Goal: Information Seeking & Learning: Learn about a topic

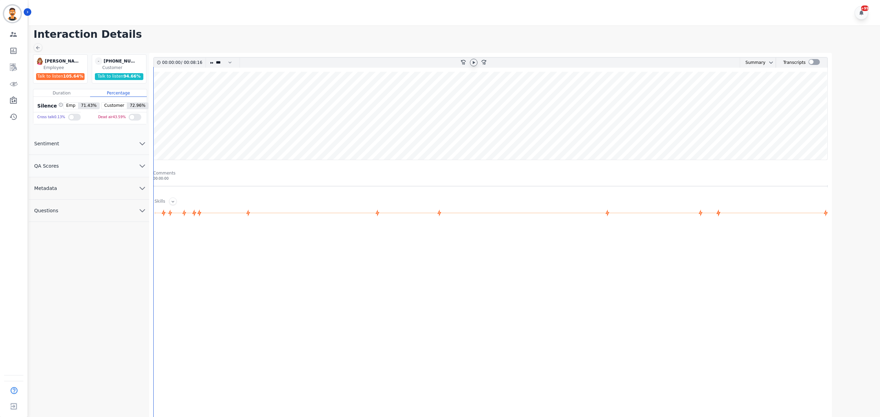
click at [471, 62] on icon at bounding box center [473, 62] width 5 height 5
click at [816, 64] on div at bounding box center [813, 62] width 11 height 6
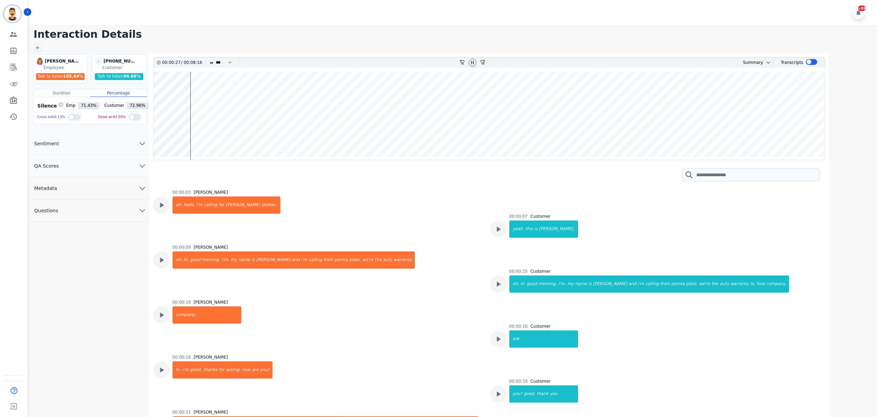
drag, startPoint x: 195, startPoint y: 135, endPoint x: 199, endPoint y: 134, distance: 4.5
click at [195, 135] on wave at bounding box center [489, 116] width 671 height 88
click at [199, 134] on wave at bounding box center [489, 116] width 671 height 88
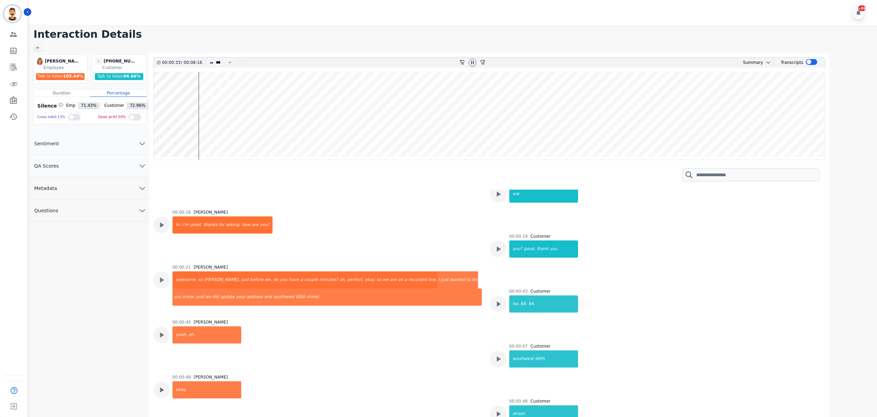
scroll to position [148, 0]
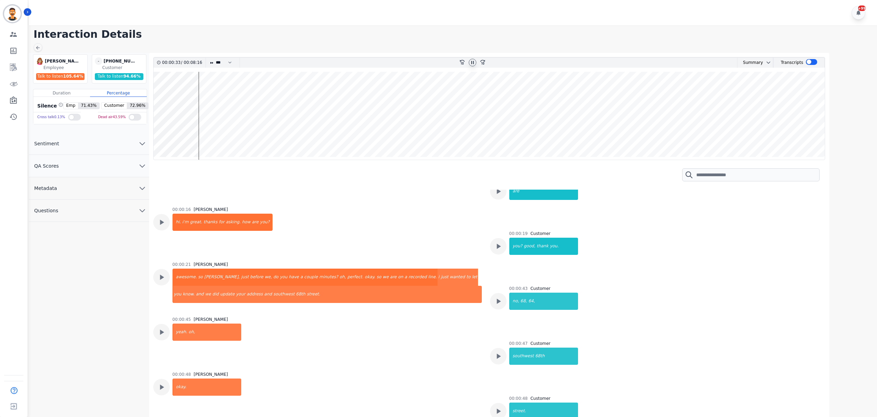
click at [202, 133] on wave at bounding box center [489, 116] width 671 height 88
click at [210, 118] on wave at bounding box center [489, 116] width 671 height 88
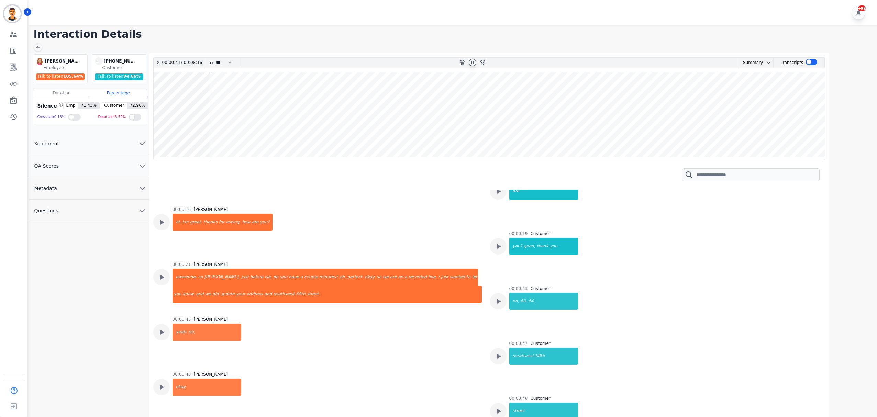
click at [214, 114] on wave at bounding box center [489, 116] width 671 height 88
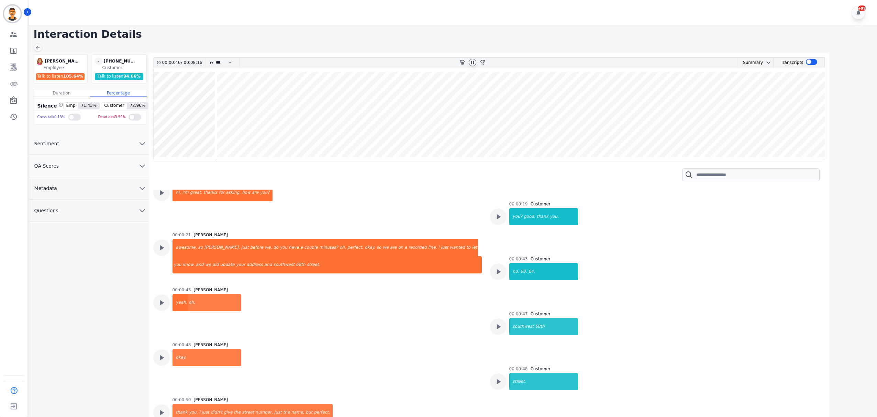
click at [248, 111] on wave at bounding box center [489, 116] width 671 height 88
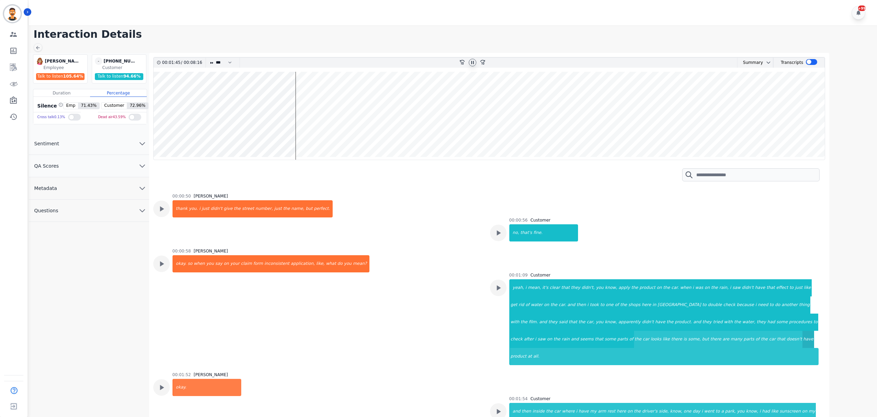
scroll to position [427, 0]
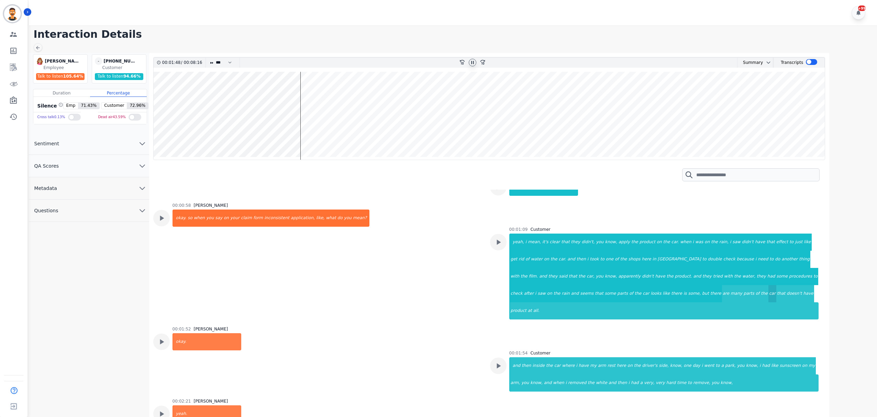
click at [768, 295] on div "car" at bounding box center [772, 293] width 8 height 17
click at [527, 302] on div "product" at bounding box center [518, 310] width 17 height 17
click at [537, 357] on div "inside" at bounding box center [539, 365] width 14 height 17
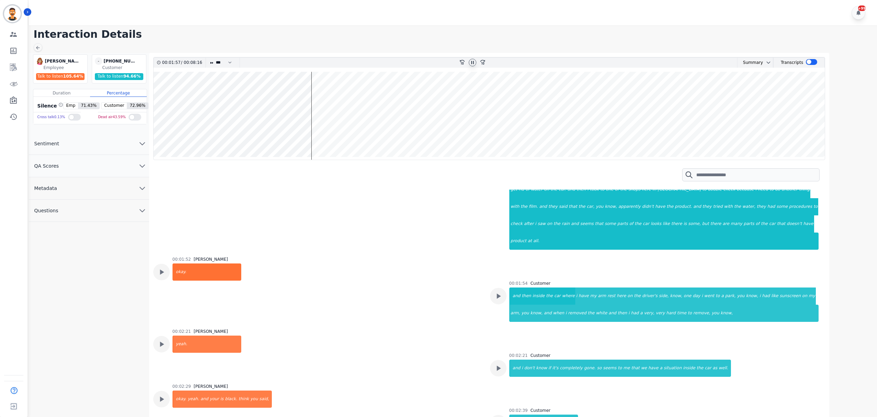
scroll to position [519, 0]
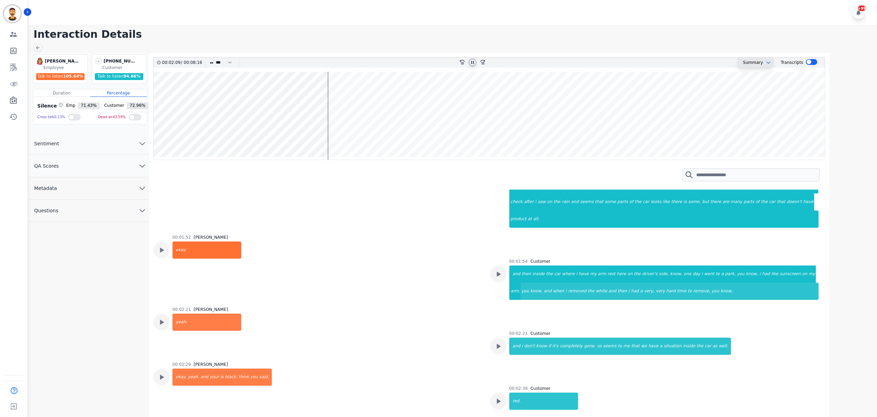
click at [763, 60] on button at bounding box center [767, 62] width 8 height 5
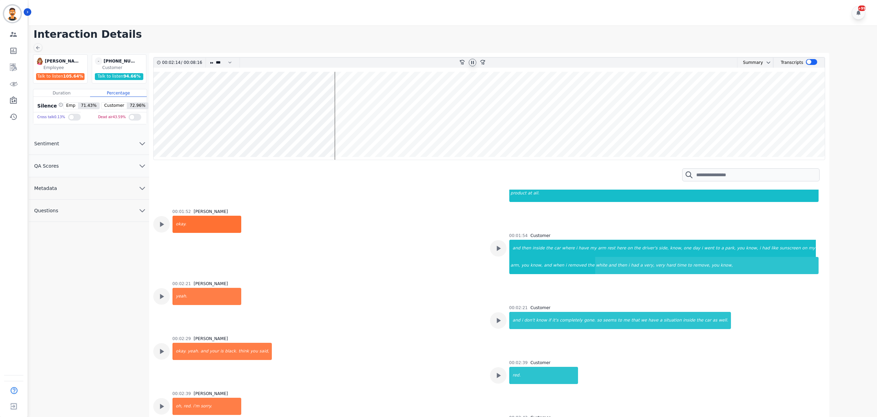
scroll to position [564, 0]
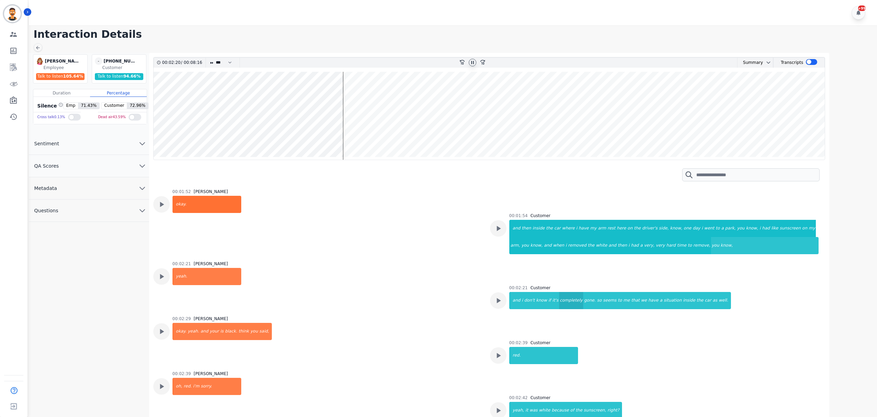
click at [560, 292] on div "completely" at bounding box center [571, 300] width 24 height 17
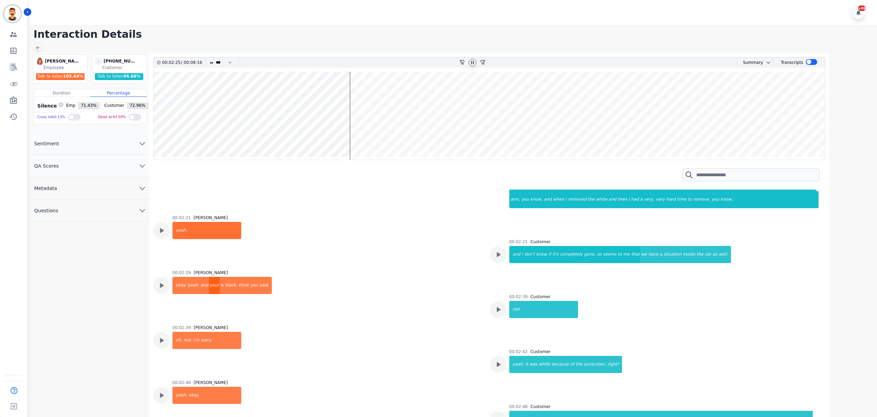
click at [209, 277] on div "your" at bounding box center [214, 285] width 11 height 17
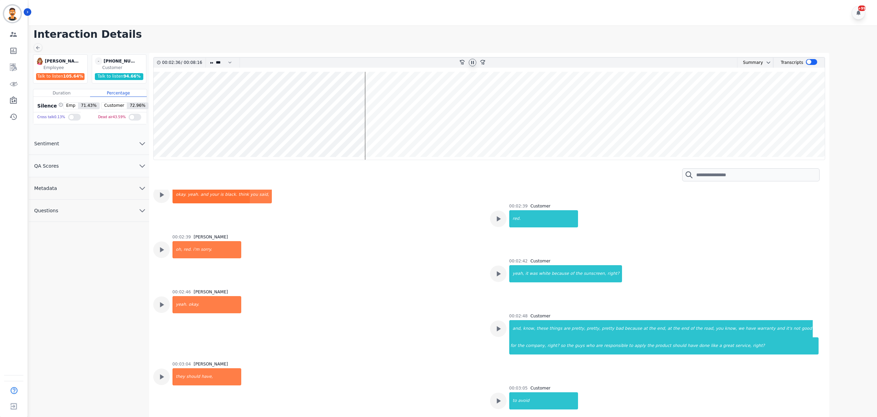
scroll to position [702, 0]
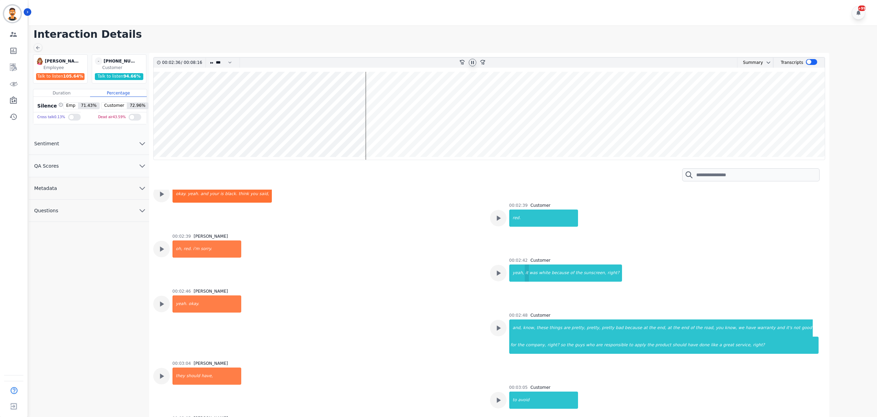
click at [525, 265] on div "it" at bounding box center [527, 273] width 4 height 17
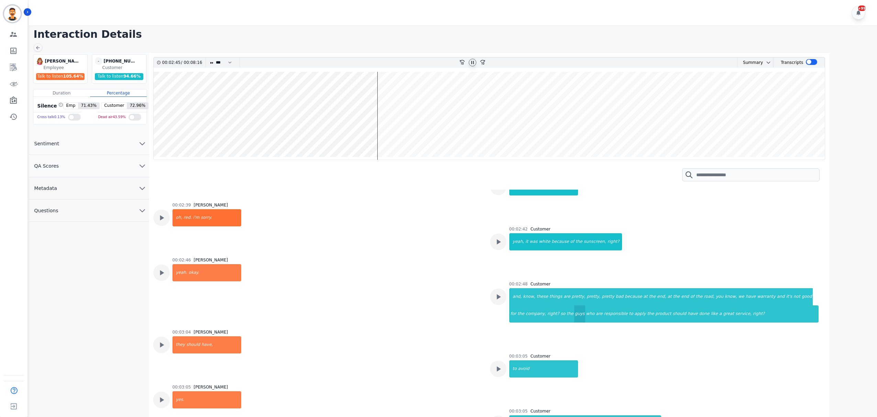
scroll to position [748, 0]
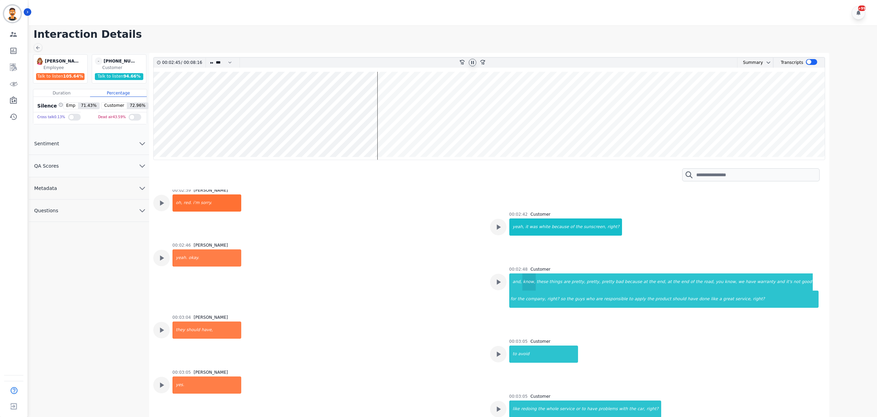
click at [522, 274] on div "know," at bounding box center [529, 282] width 14 height 17
click at [695, 274] on div "the" at bounding box center [699, 282] width 8 height 17
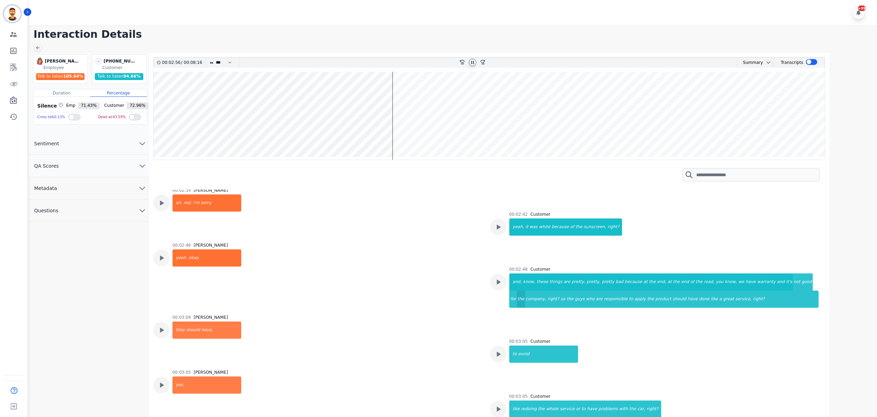
click at [525, 291] on div "the" at bounding box center [521, 299] width 8 height 17
click at [672, 291] on div "should" at bounding box center [679, 299] width 15 height 17
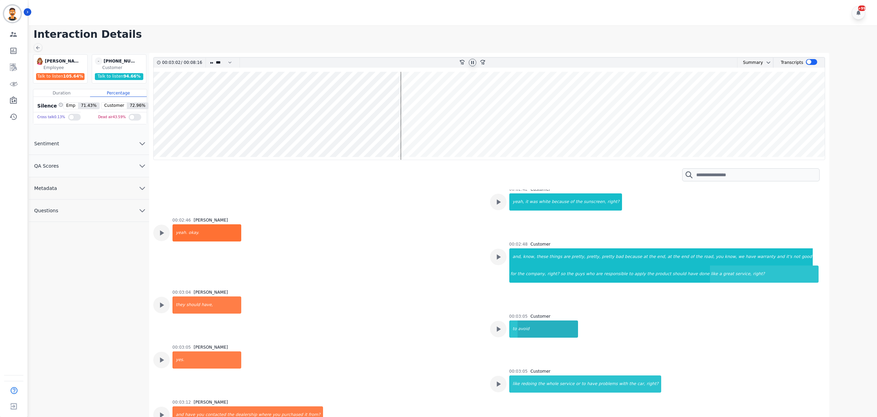
scroll to position [793, 0]
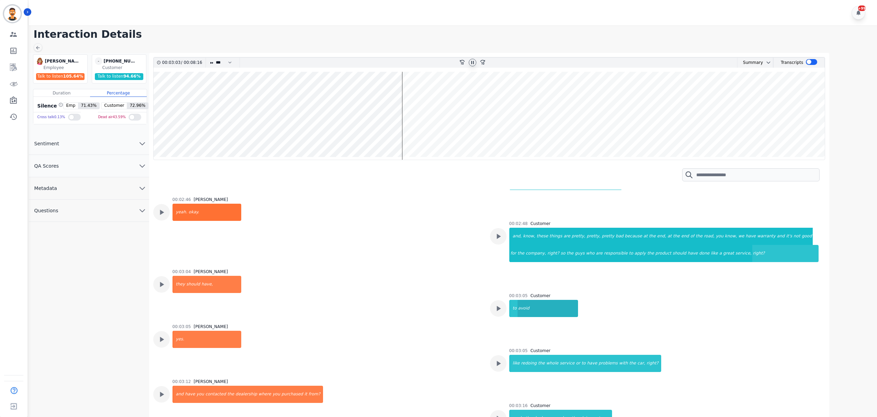
click at [524, 300] on div "avoid" at bounding box center [548, 308] width 60 height 17
click at [537, 355] on div "the" at bounding box center [541, 363] width 8 height 17
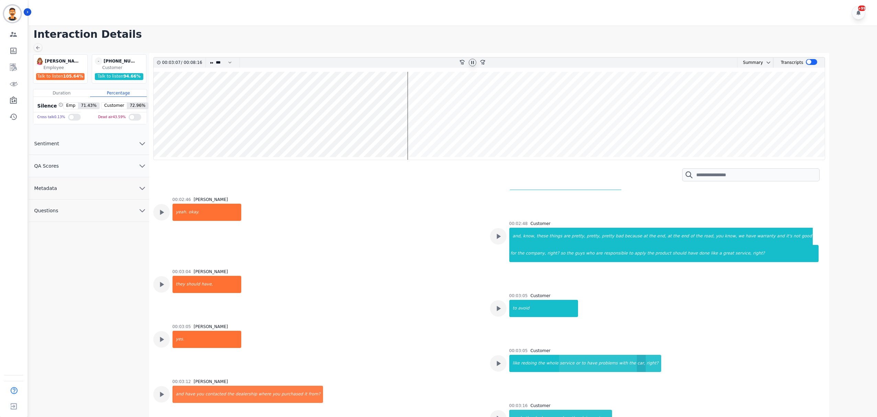
click at [637, 355] on div "car," at bounding box center [641, 363] width 9 height 17
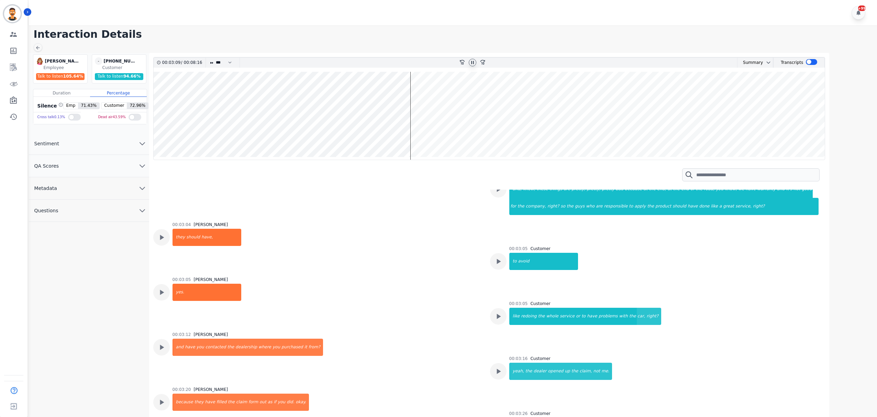
scroll to position [885, 0]
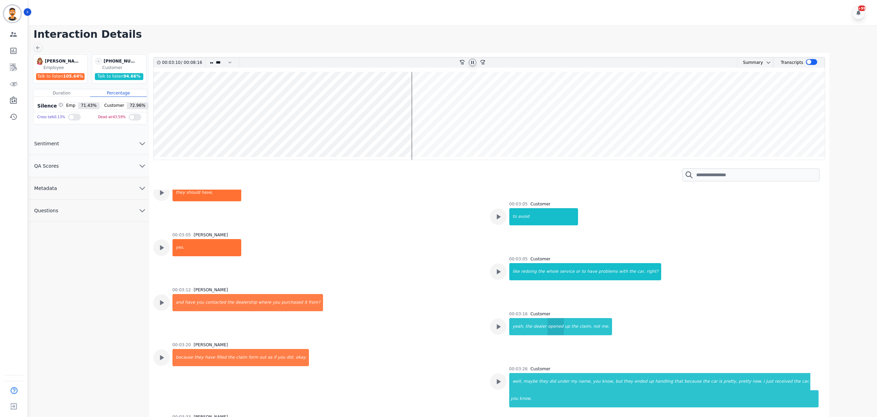
click at [547, 318] on div "opened" at bounding box center [555, 326] width 17 height 17
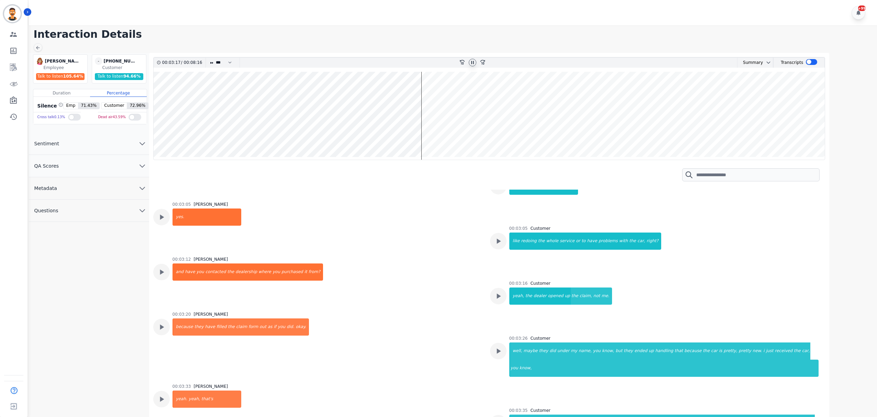
scroll to position [931, 0]
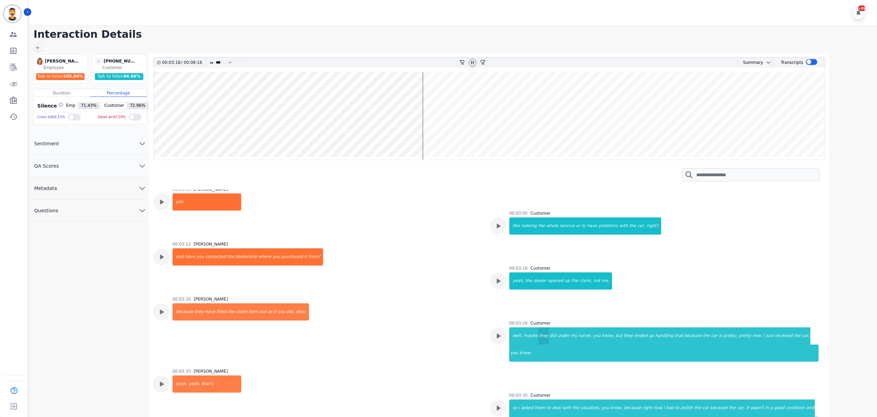
click at [539, 327] on div "they" at bounding box center [543, 335] width 11 height 17
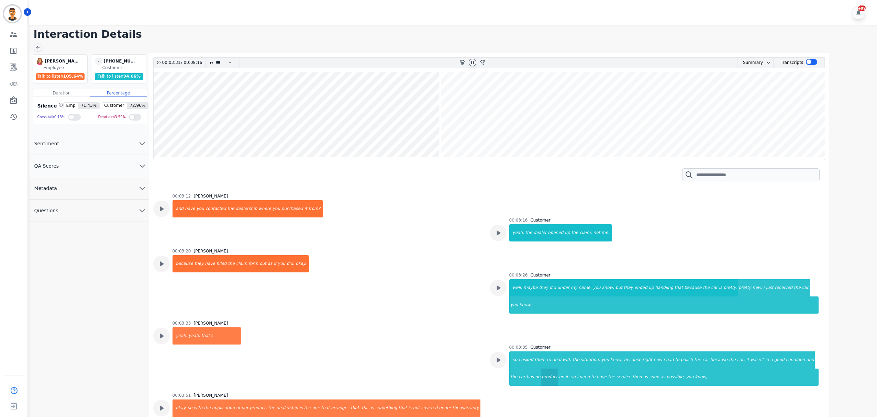
scroll to position [1023, 0]
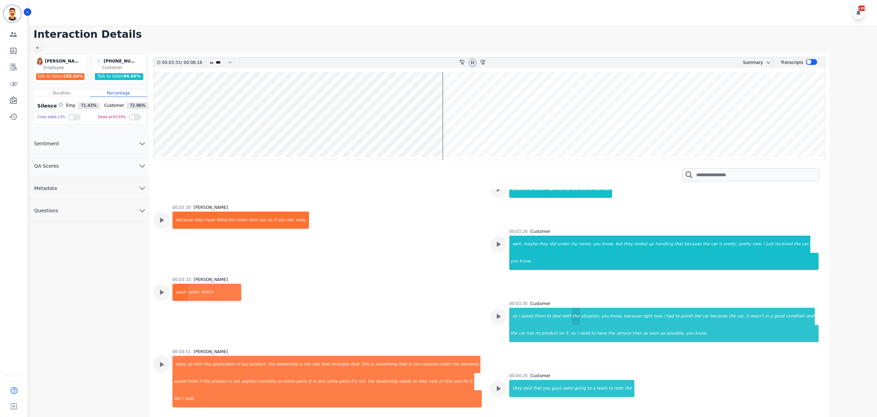
click at [572, 308] on div "the" at bounding box center [576, 316] width 8 height 17
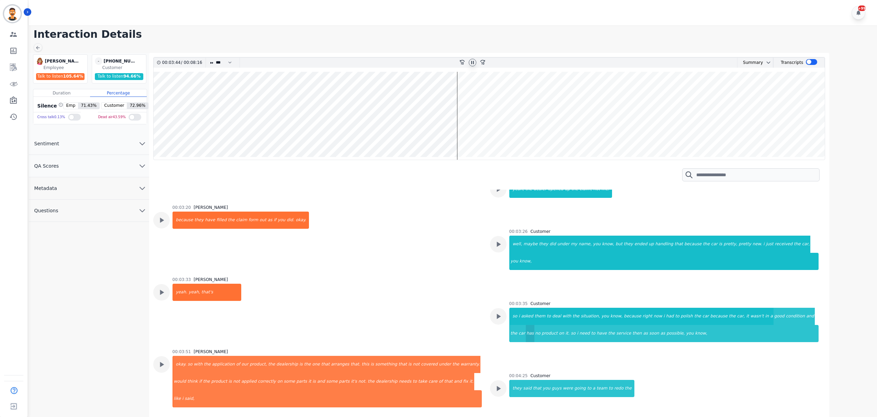
click at [534, 325] on div "has" at bounding box center [530, 333] width 9 height 17
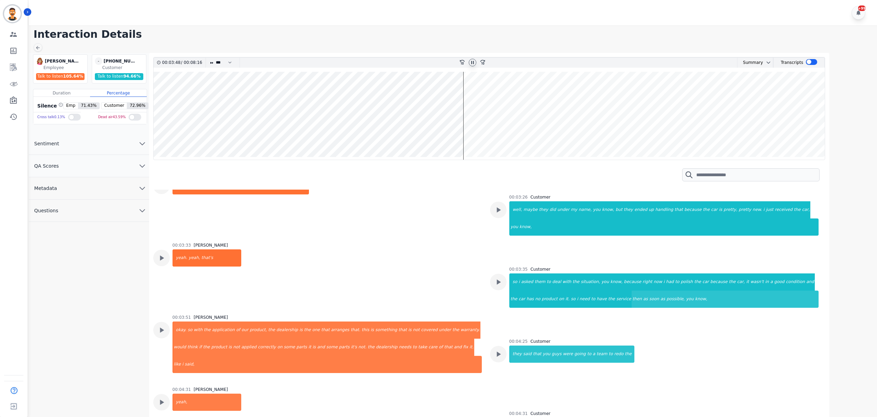
scroll to position [1068, 0]
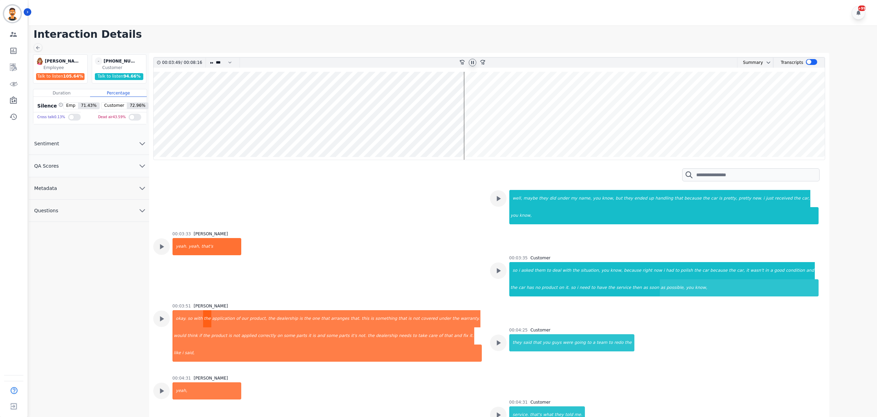
click at [203, 310] on div "the" at bounding box center [207, 318] width 8 height 17
click at [321, 310] on div "that" at bounding box center [326, 318] width 10 height 17
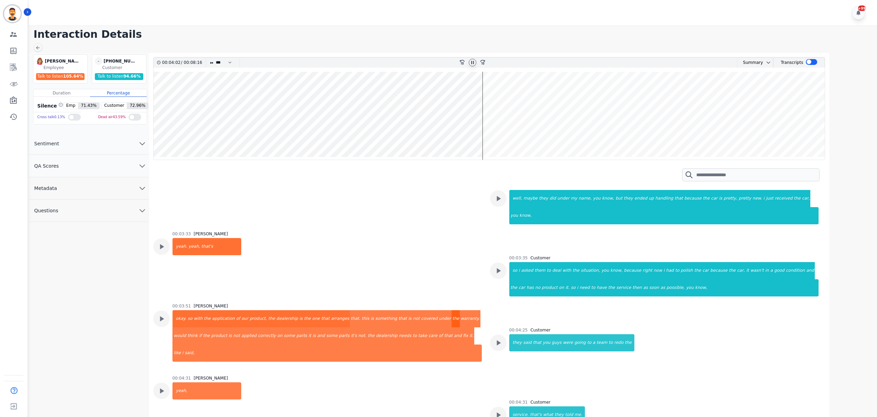
click at [452, 310] on div "the" at bounding box center [456, 318] width 8 height 17
click at [296, 327] on div "parts" at bounding box center [302, 335] width 12 height 17
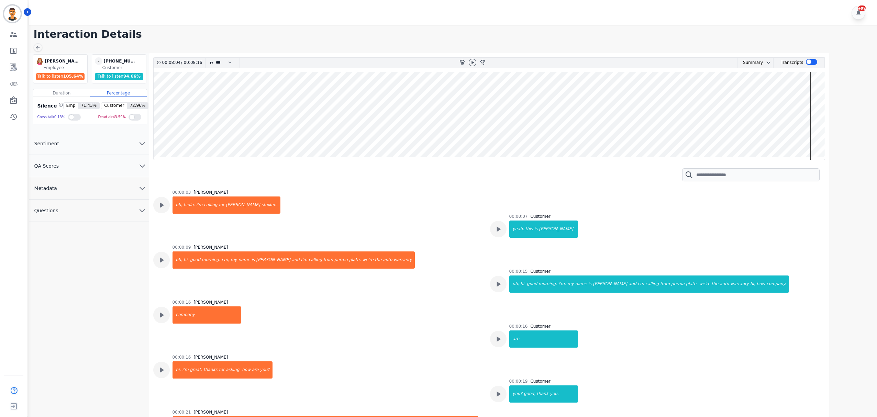
scroll to position [2689, 0]
